Goal: Check status

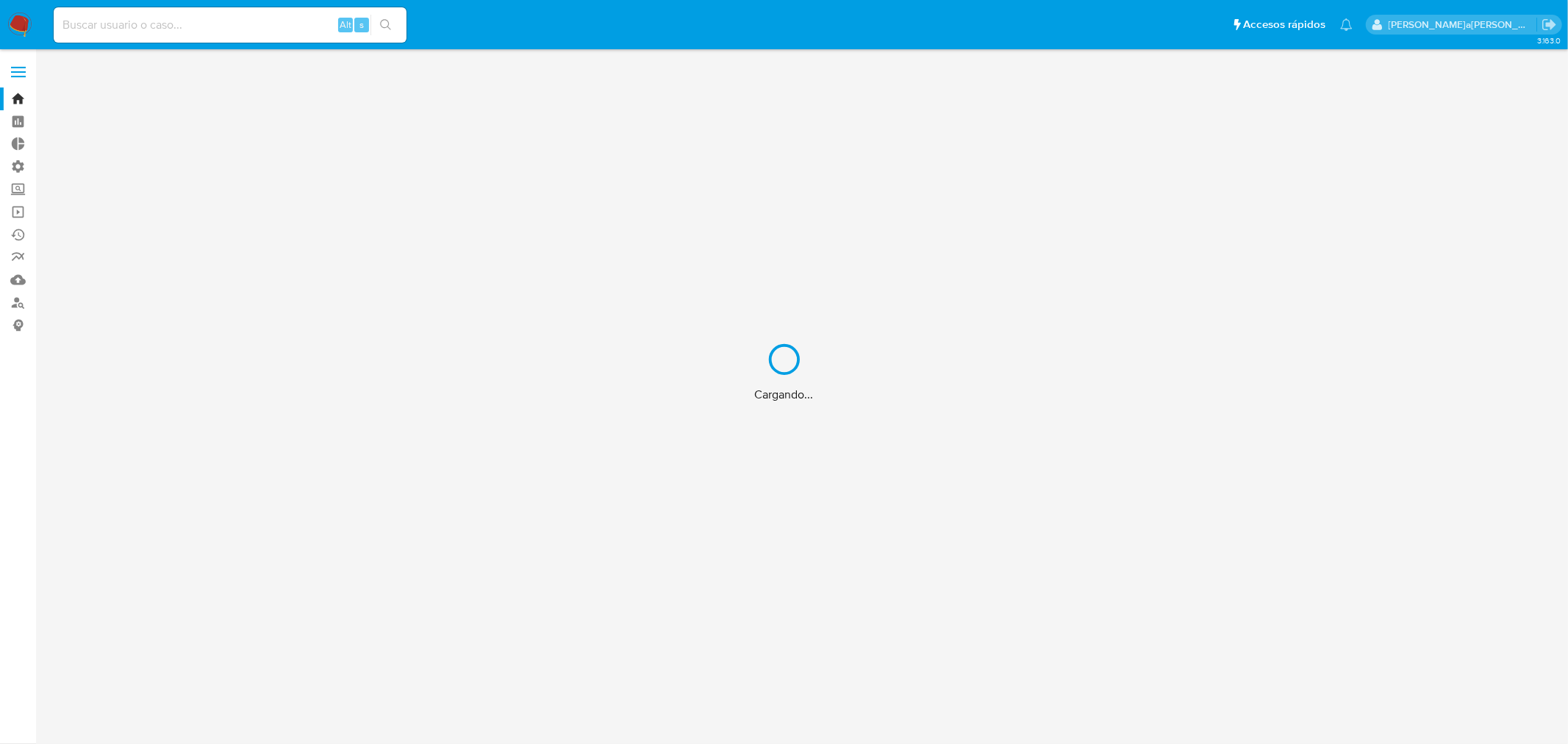
click at [160, 25] on div "Cargando..." at bounding box center [784, 372] width 1568 height 744
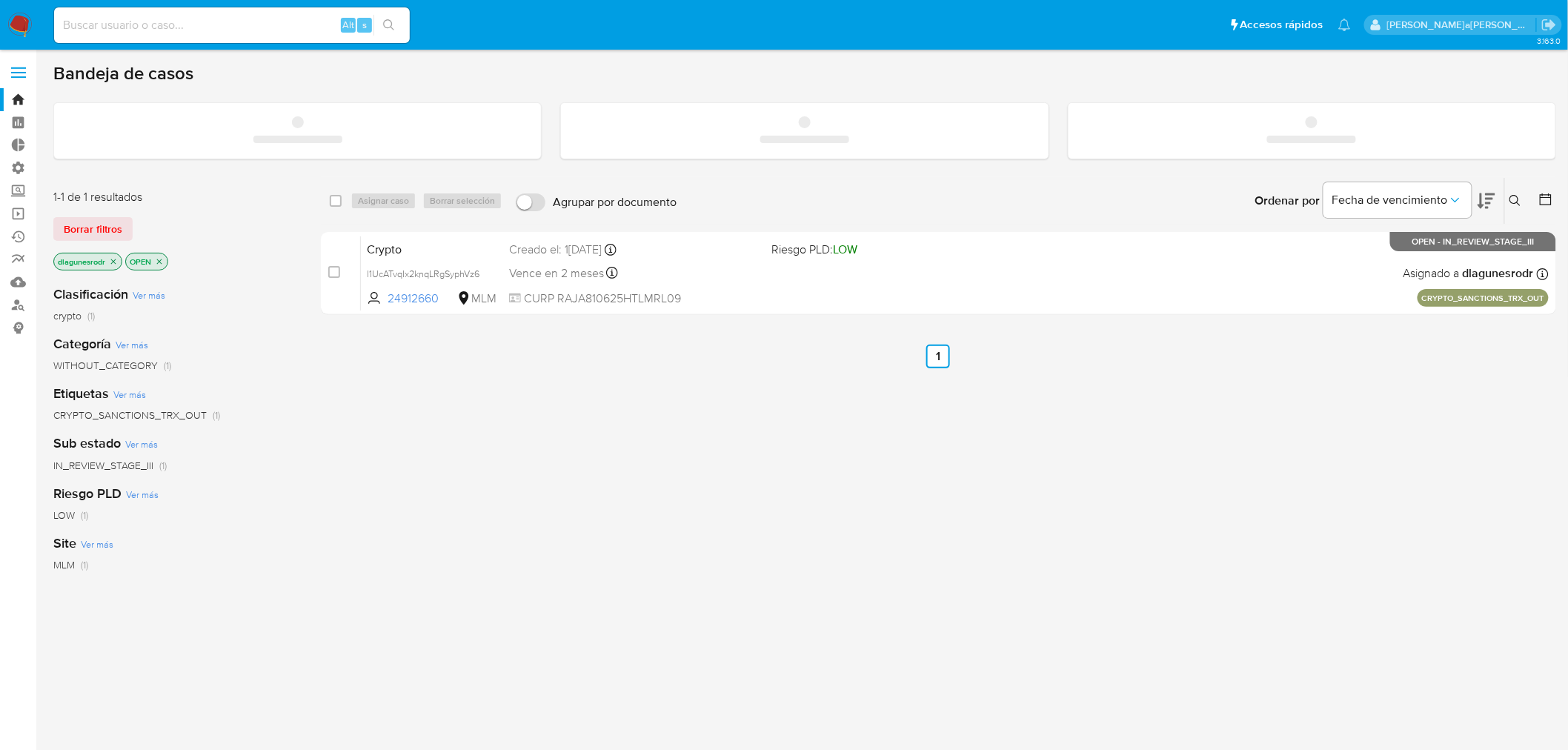
click at [161, 25] on input at bounding box center [232, 25] width 356 height 20
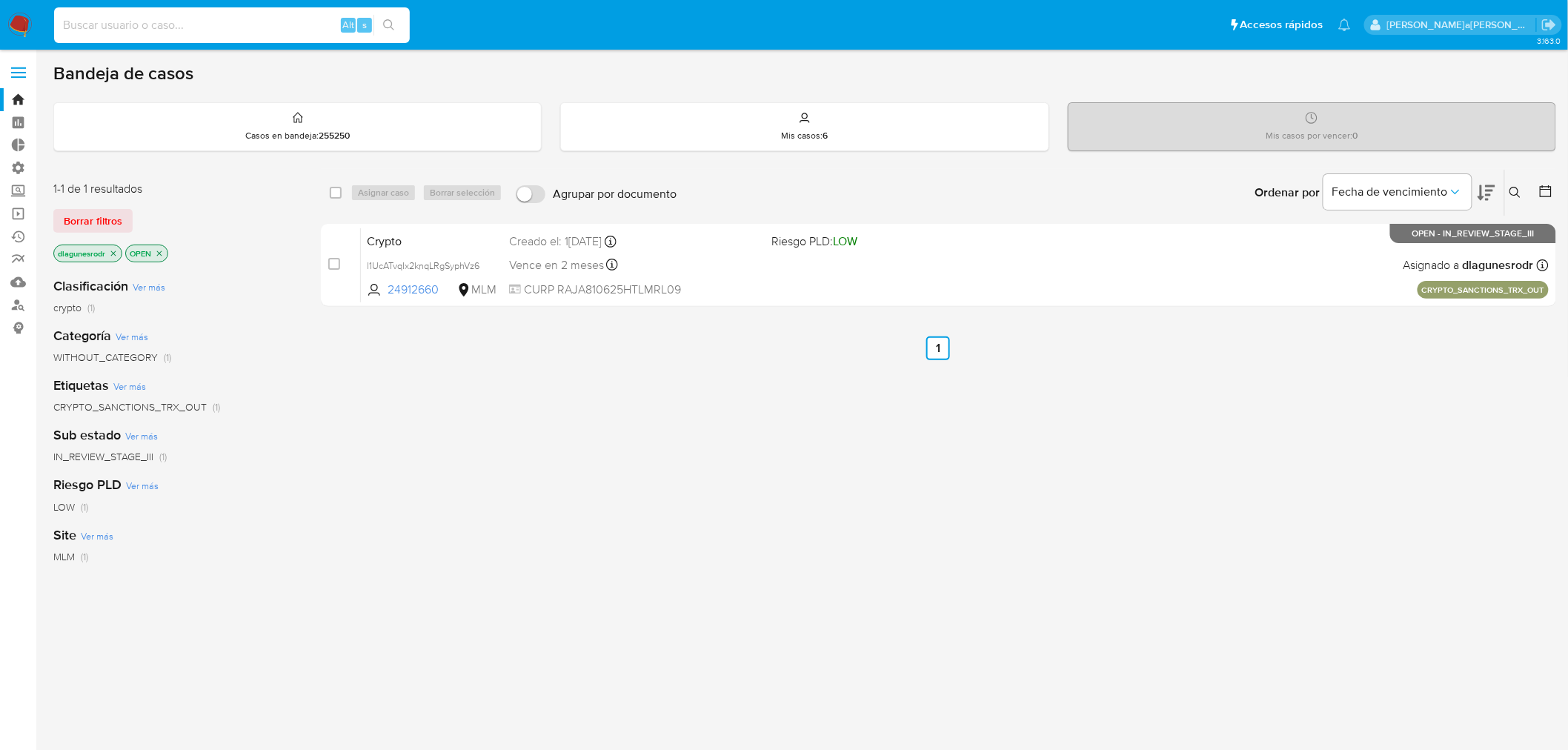
paste input "saXLX0VYbnroZmfiD6JBCDqh"
type input "saXLX0VYbnroZmfiD6JBCDqh"
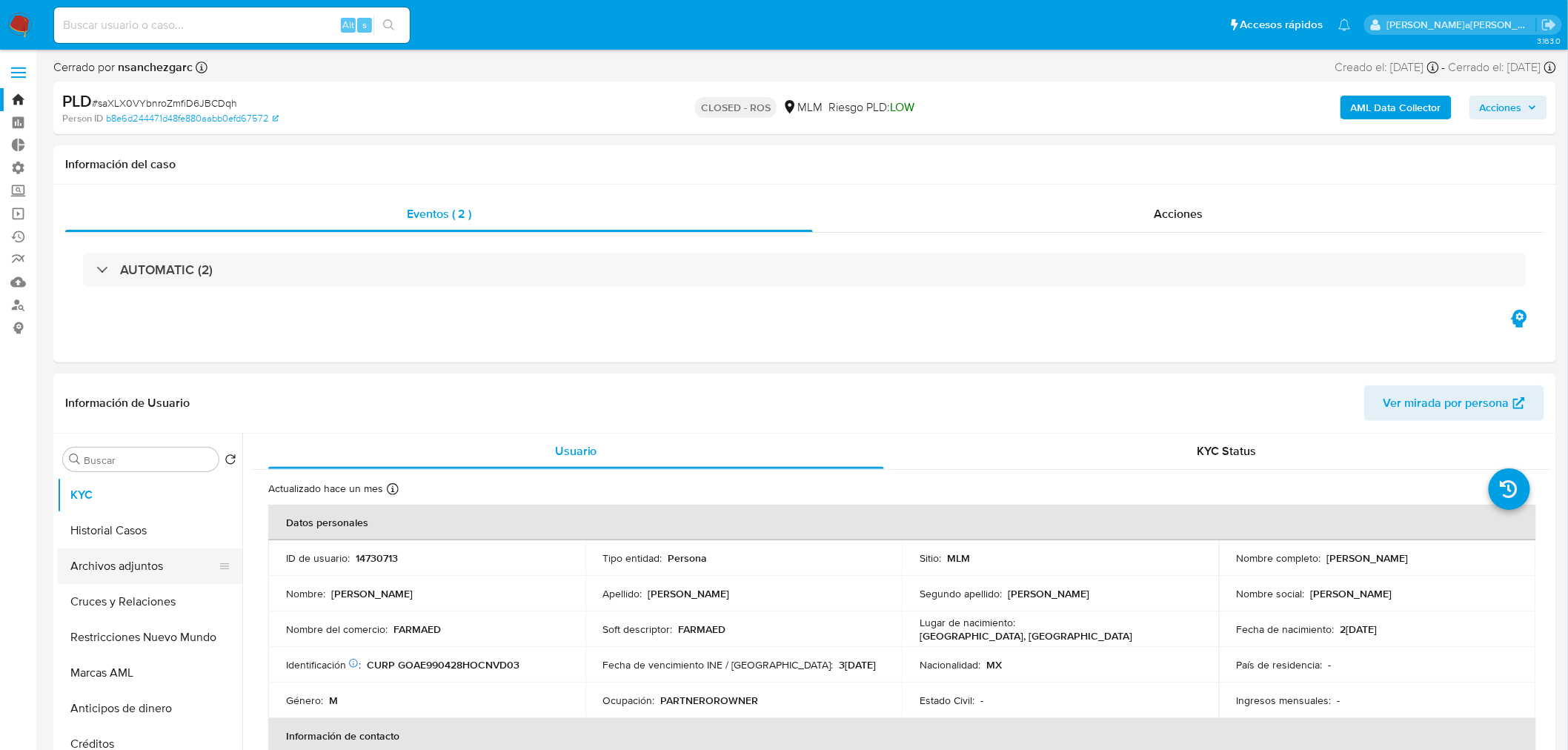
click at [112, 562] on button "Archivos adjuntos" at bounding box center [144, 565] width 174 height 35
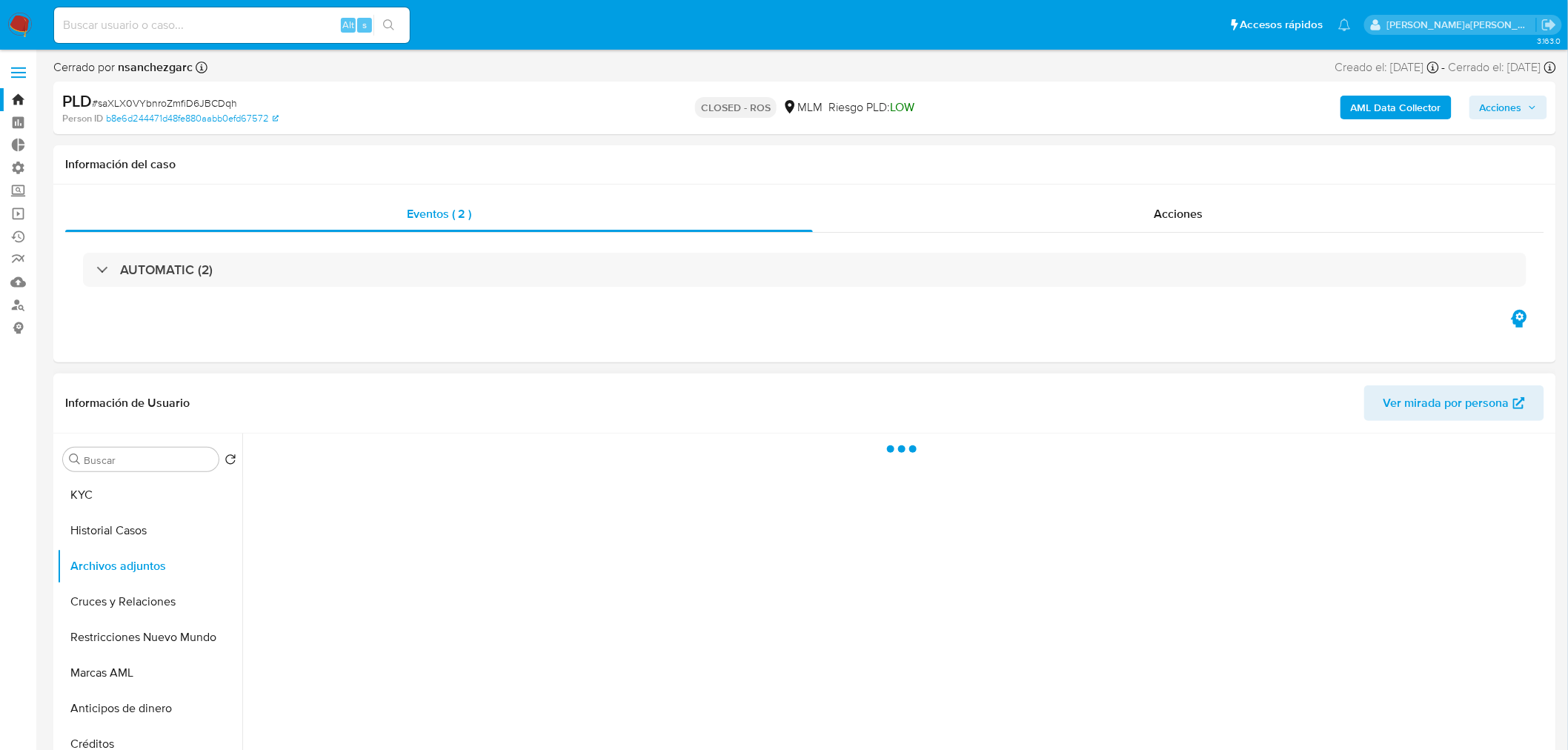
select select "10"
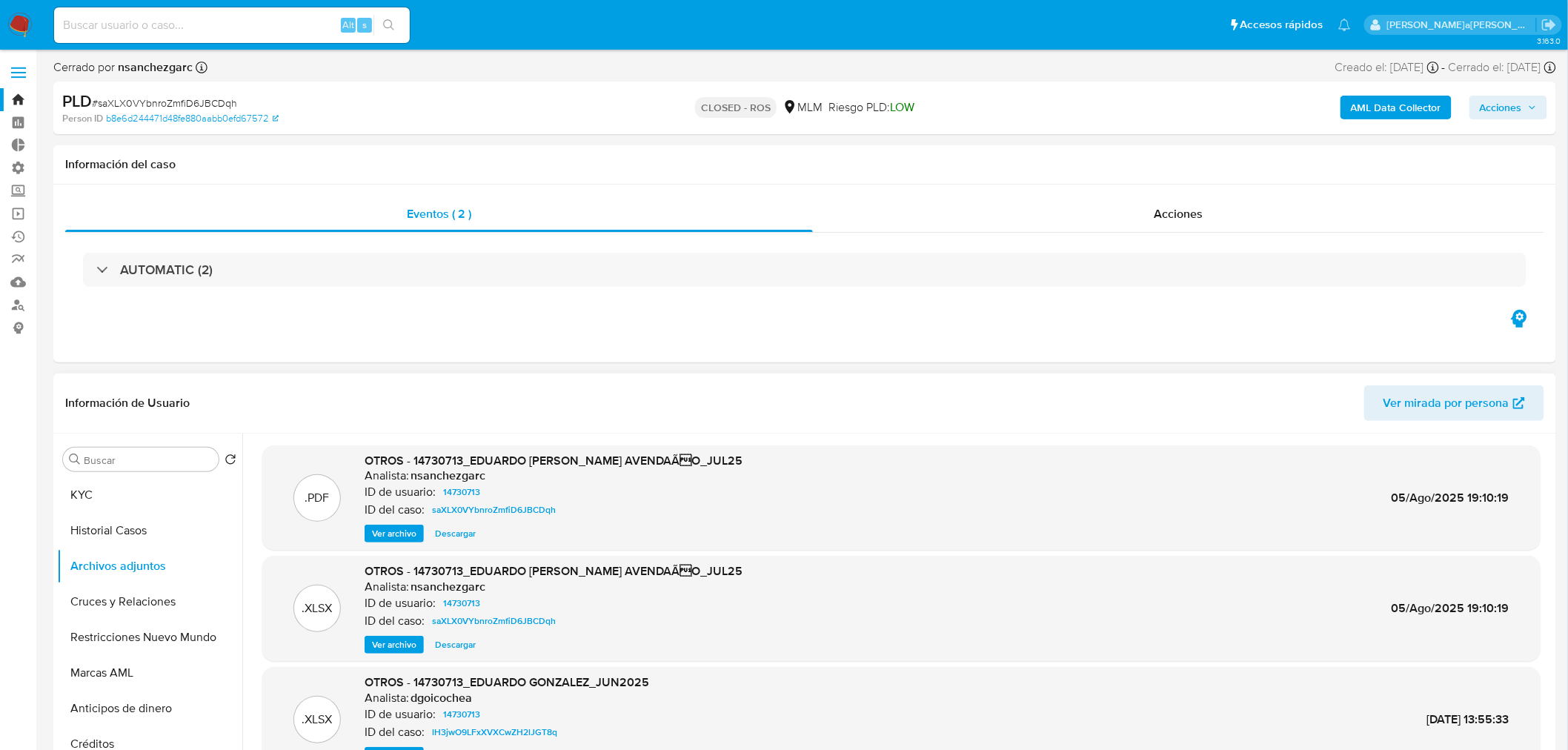
click at [401, 535] on span "Ver archivo" at bounding box center [394, 533] width 45 height 15
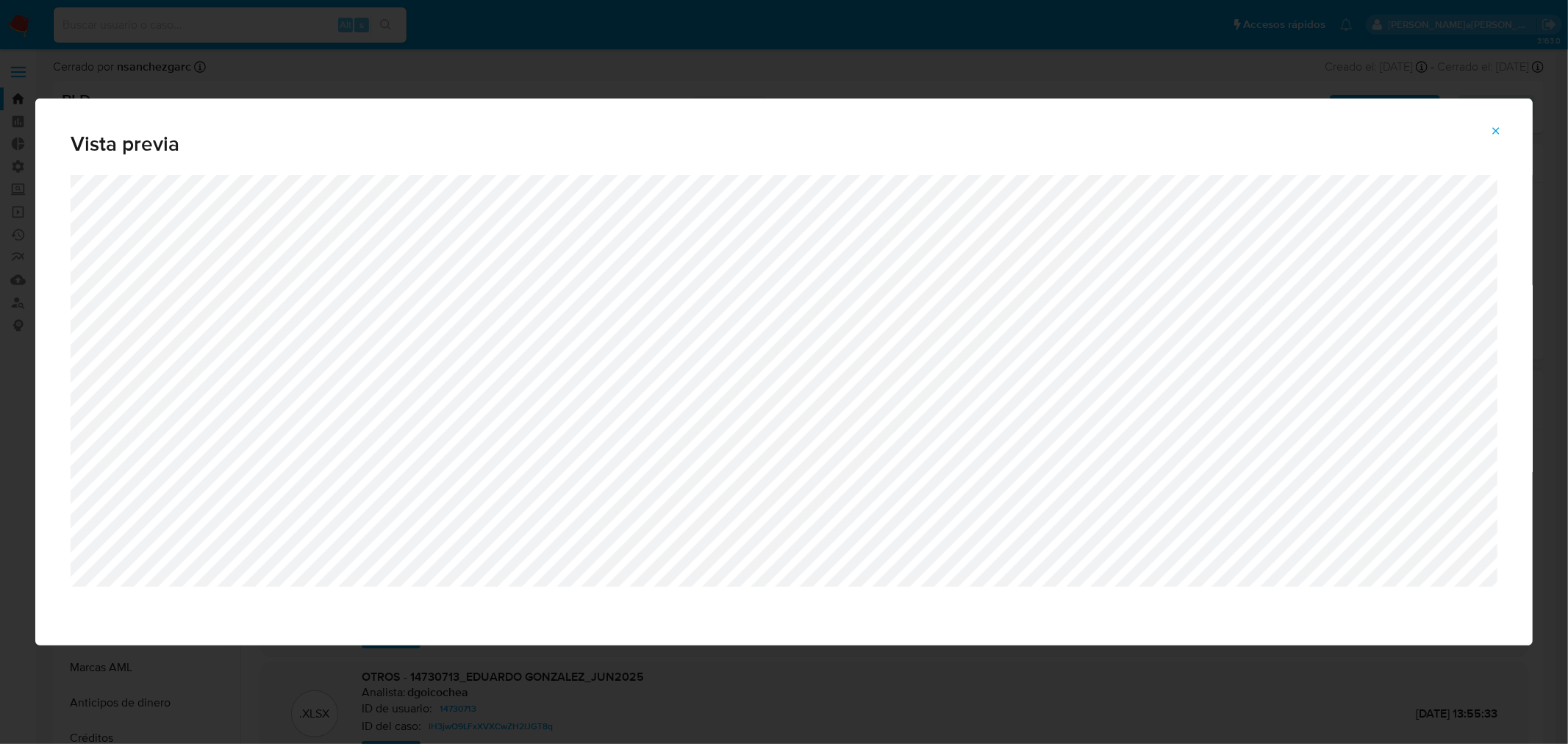
click at [1508, 126] on button "Attachment preview" at bounding box center [1496, 131] width 33 height 23
